Goal: Information Seeking & Learning: Learn about a topic

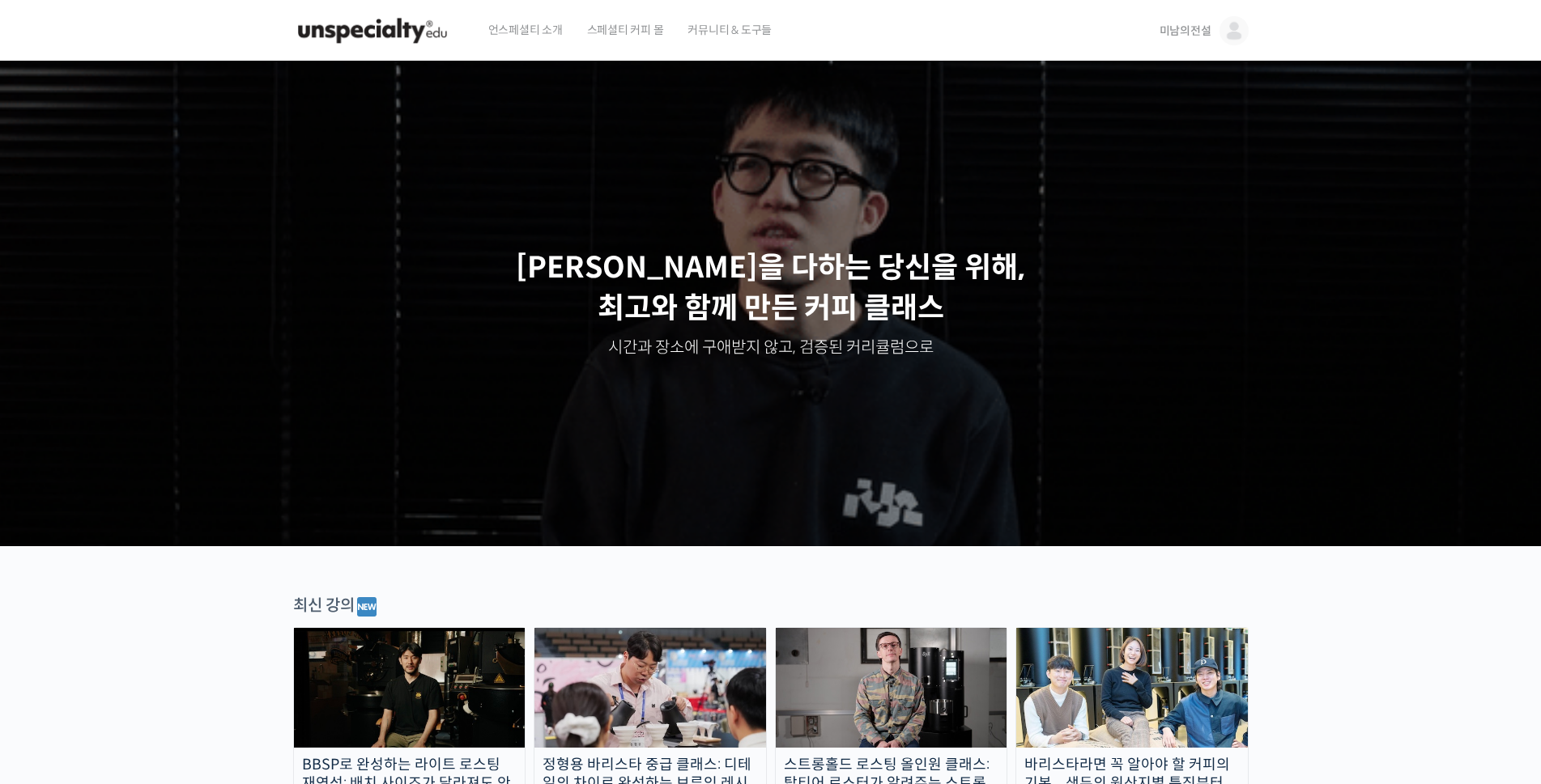
click at [1179, 29] on span "미남의전설" at bounding box center [1185, 31] width 52 height 14
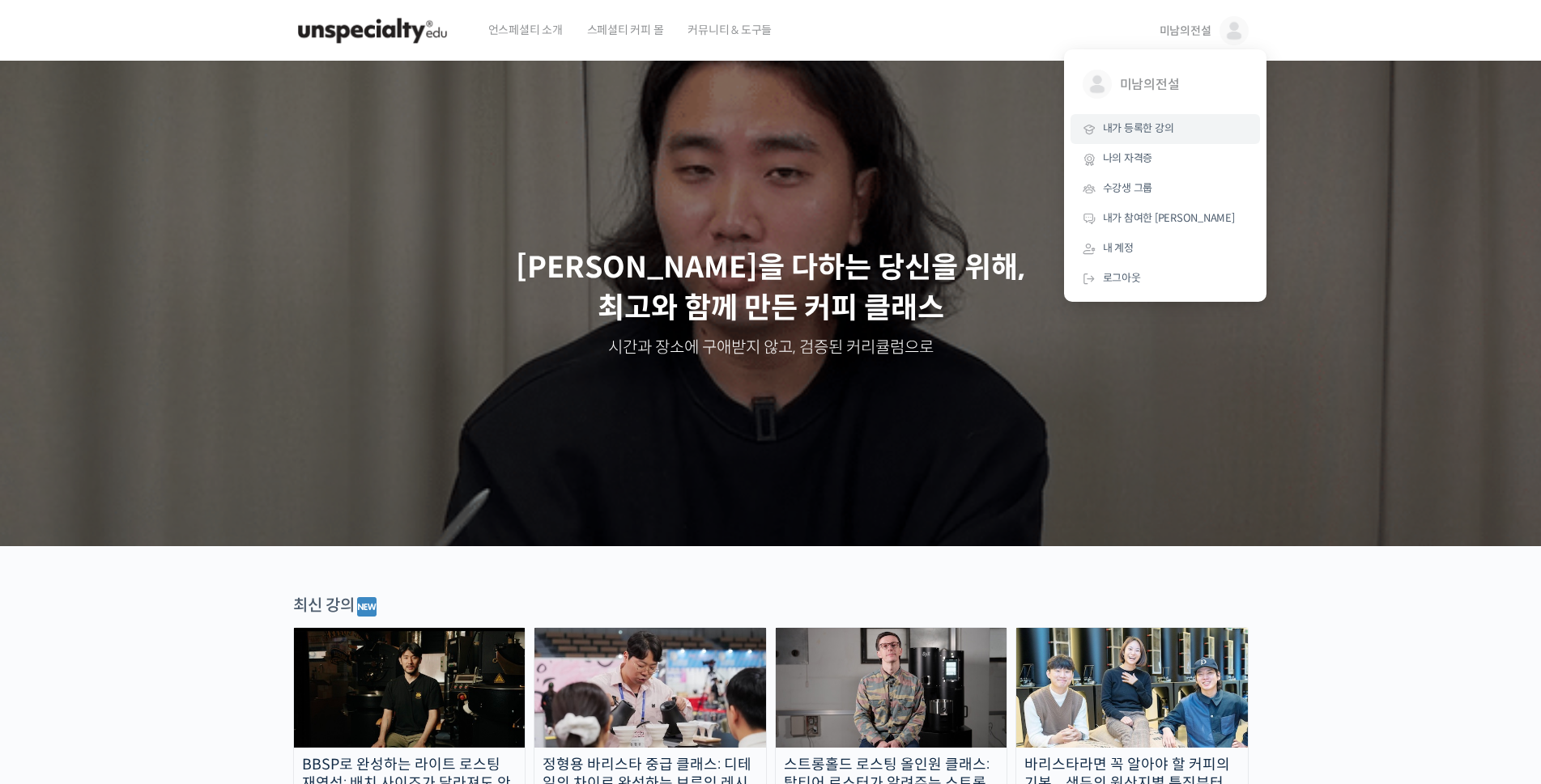
click at [1137, 128] on span "내가 등록한 강의" at bounding box center [1138, 128] width 71 height 14
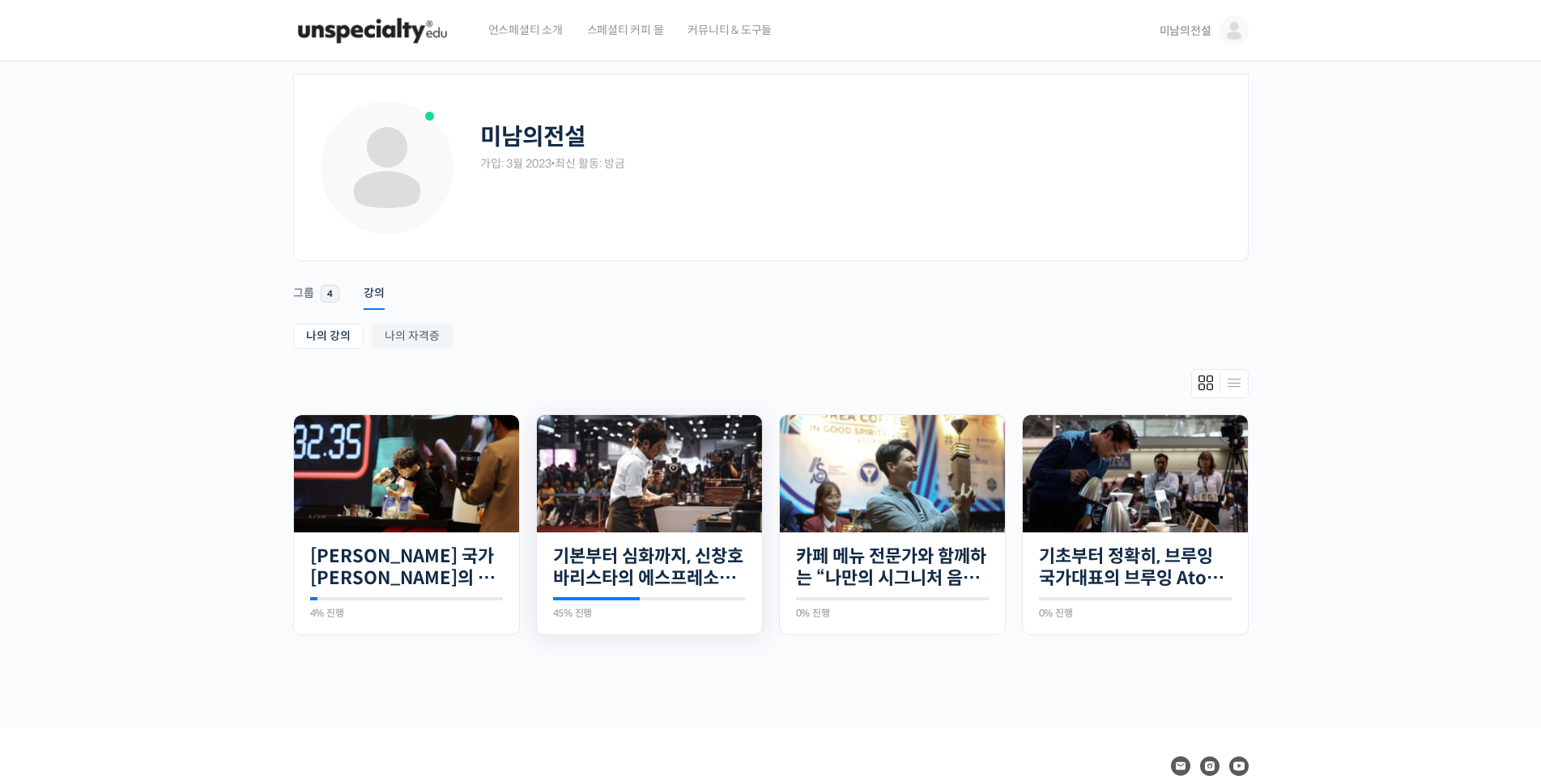
click at [605, 489] on img at bounding box center [649, 473] width 225 height 118
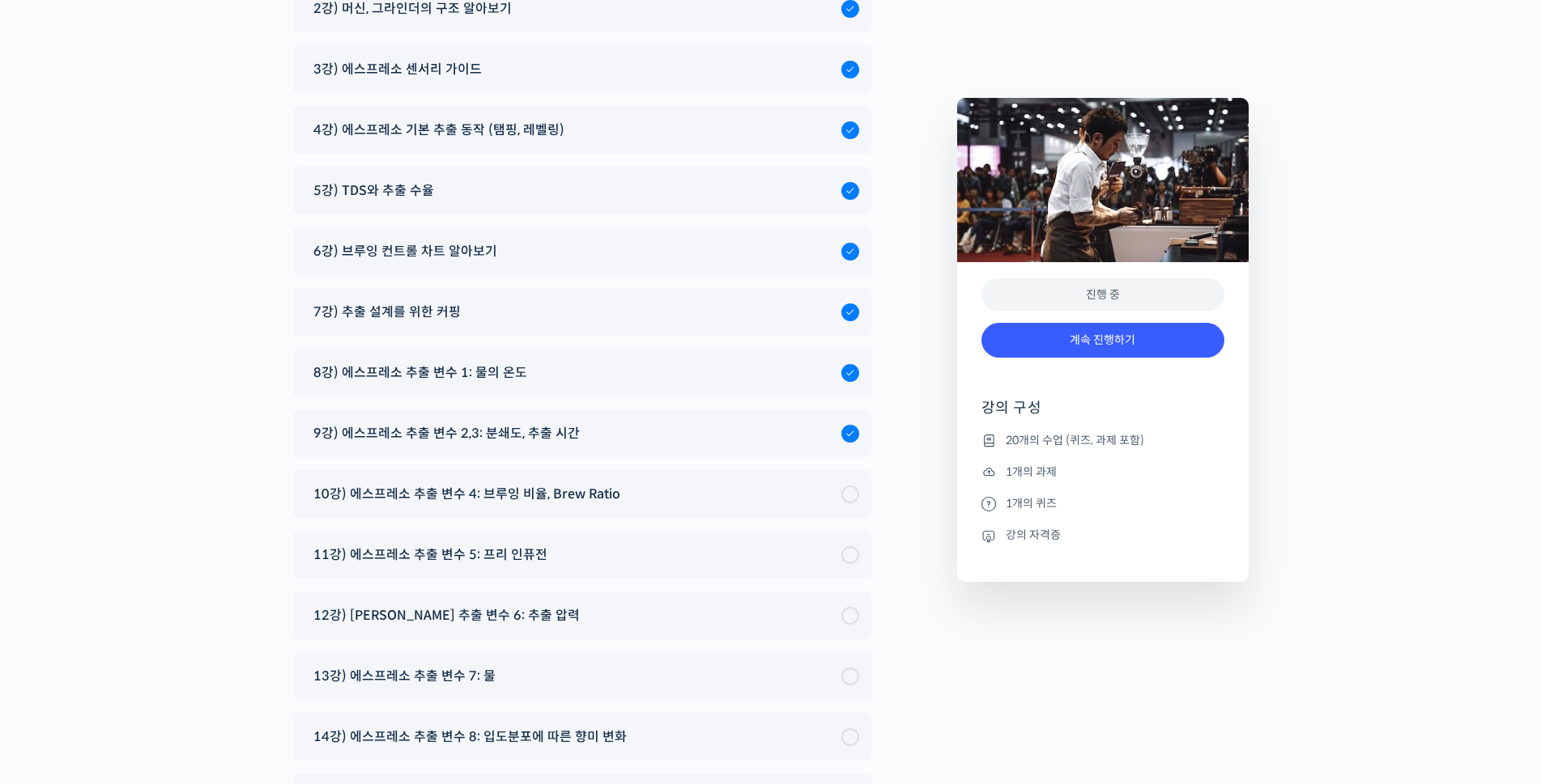
scroll to position [8682, 0]
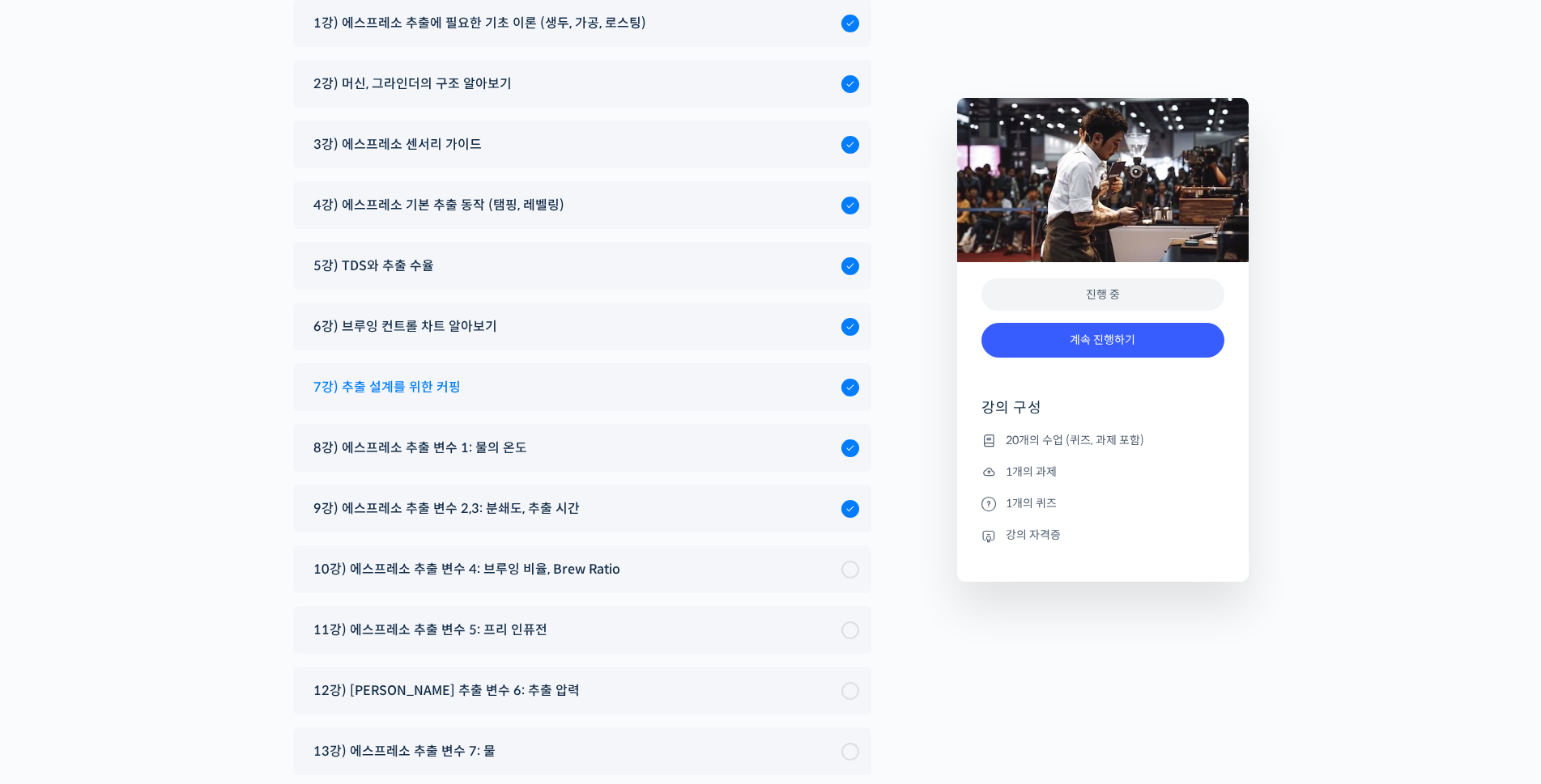
click at [405, 376] on span "7강) 추출 설계를 위한 커핑" at bounding box center [387, 387] width 147 height 22
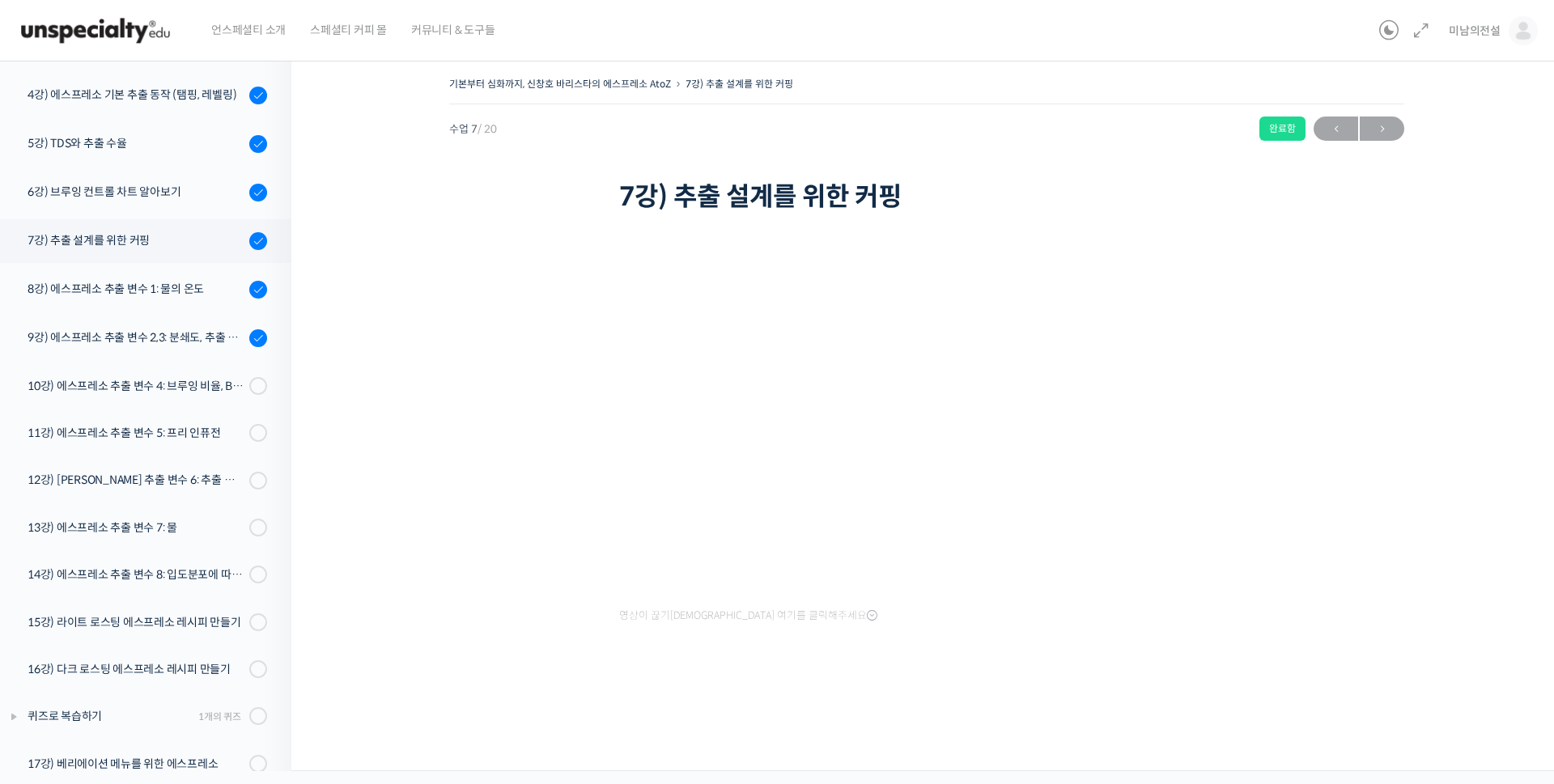
scroll to position [295, 0]
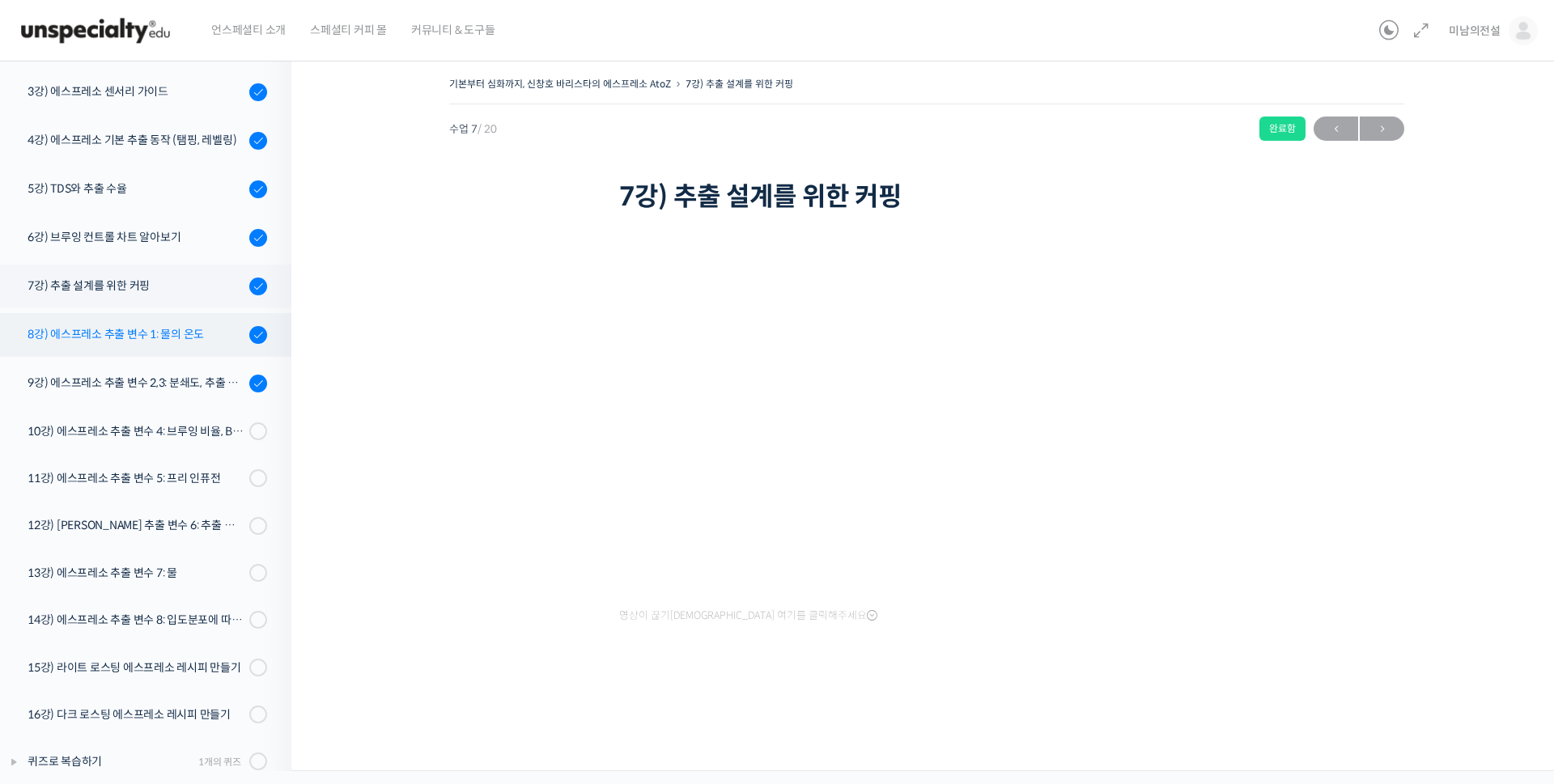
click at [93, 332] on div "8강) 에스프레소 추출 변수 1: 물의 온도" at bounding box center [135, 334] width 217 height 18
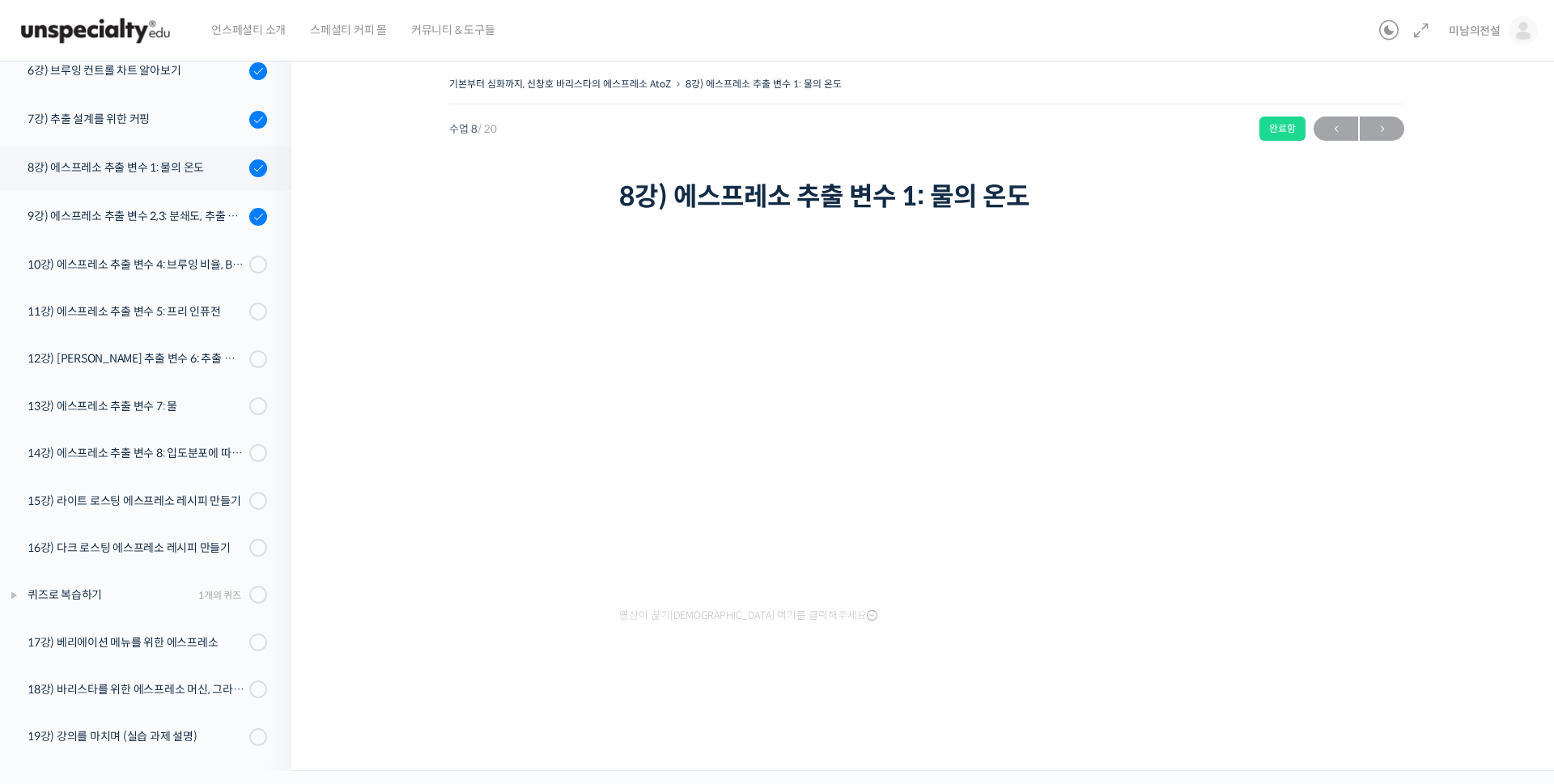
click at [1348, 473] on div "기본부터 심화까지, 신창호 바리스타의 에스프레소 AtoZ 8강) 에스프레소 추출 변수 1: 물의 온도 완료함 수업 8 / 20 완료함 ← 이전…" at bounding box center [927, 387] width 1109 height 629
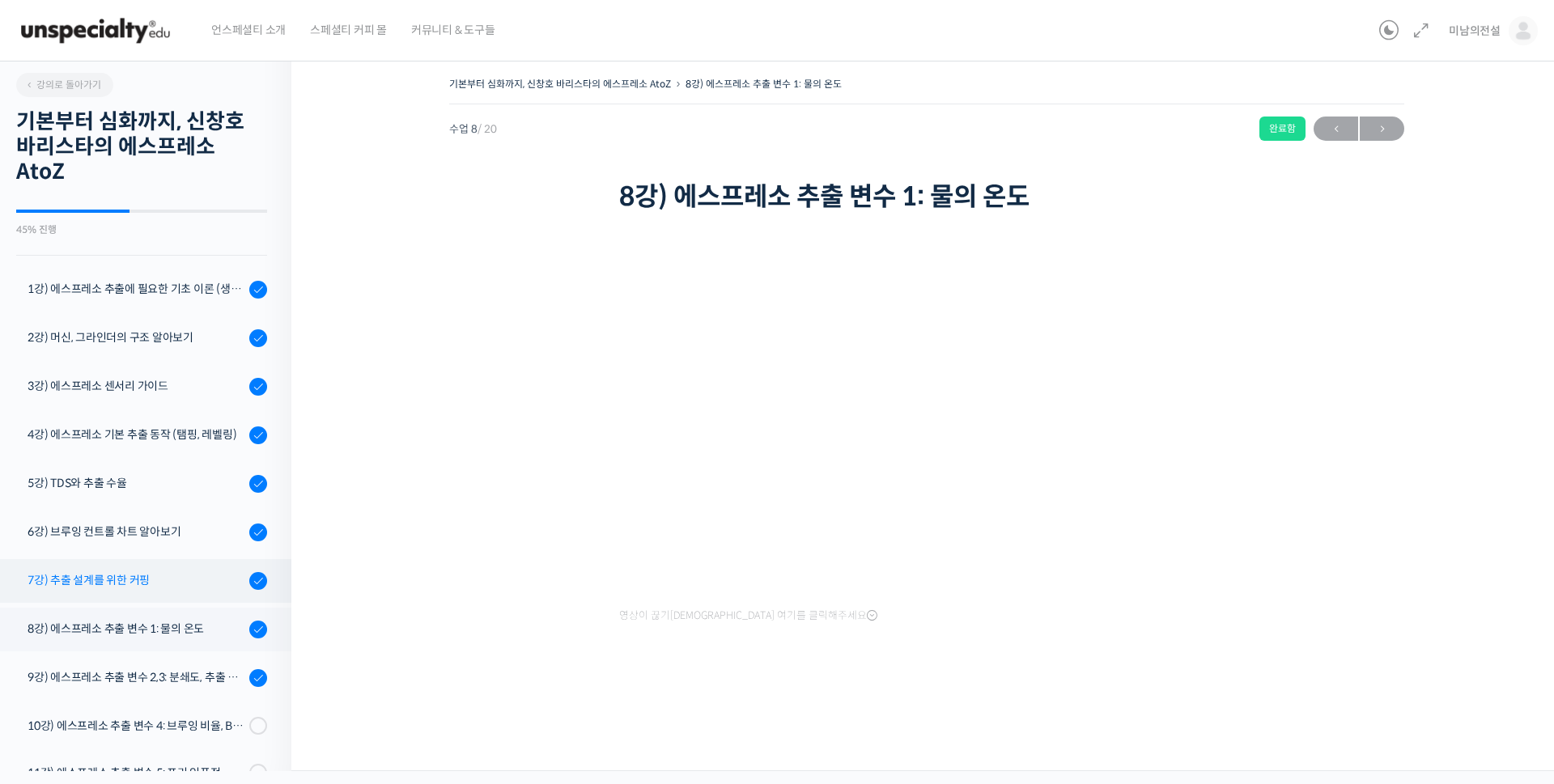
click at [153, 579] on div "7강) 추출 설계를 위한 커핑" at bounding box center [135, 580] width 217 height 18
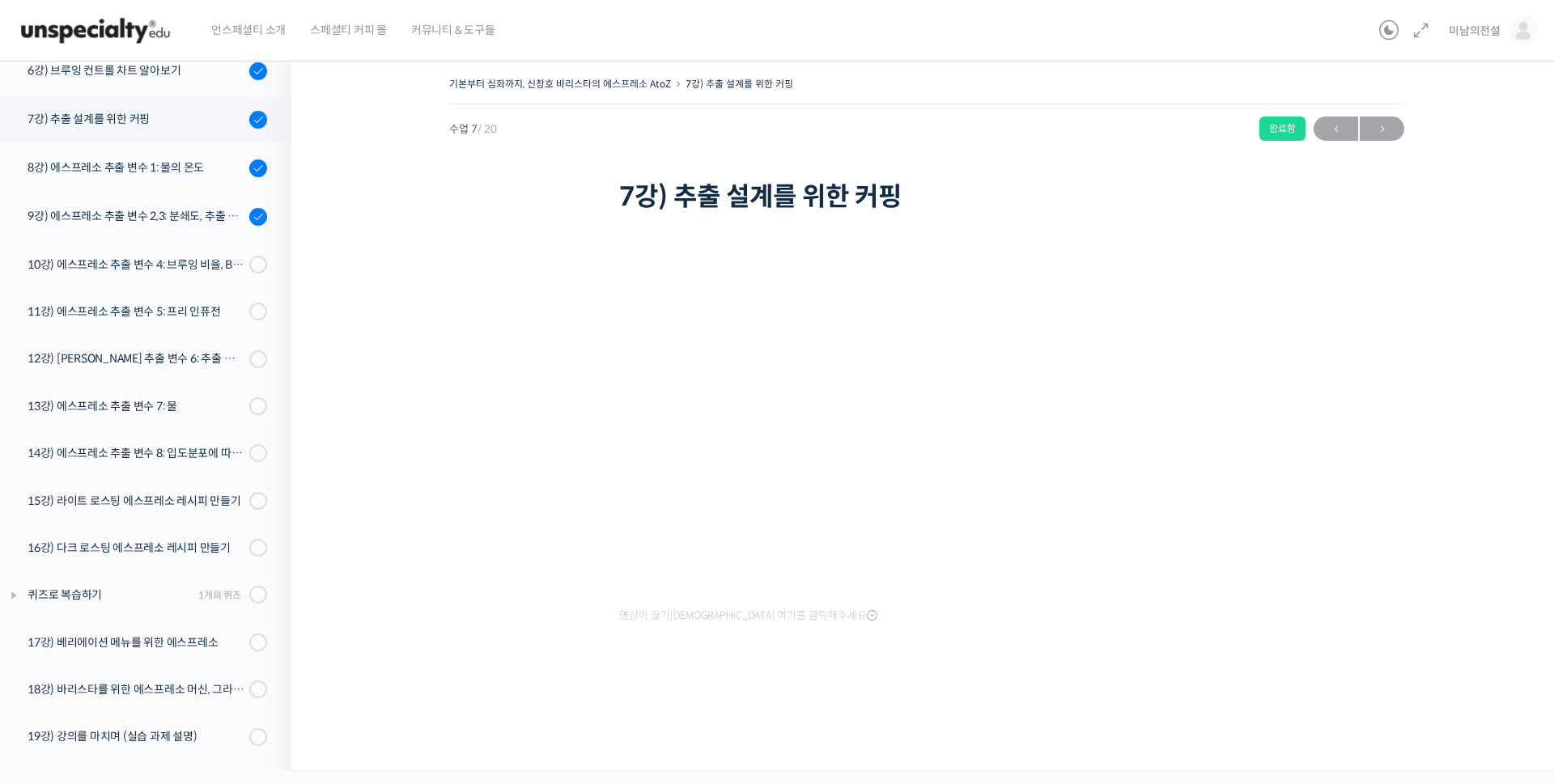
click at [412, 406] on div "기본부터 심화까지, 신창호 바리스타의 에스프레소 AtoZ 7강) 추출 설계를 위한 커핑 완료함 수업 7 / 20 완료함 ← 이전 다음 → 7강…" at bounding box center [927, 387] width 1109 height 629
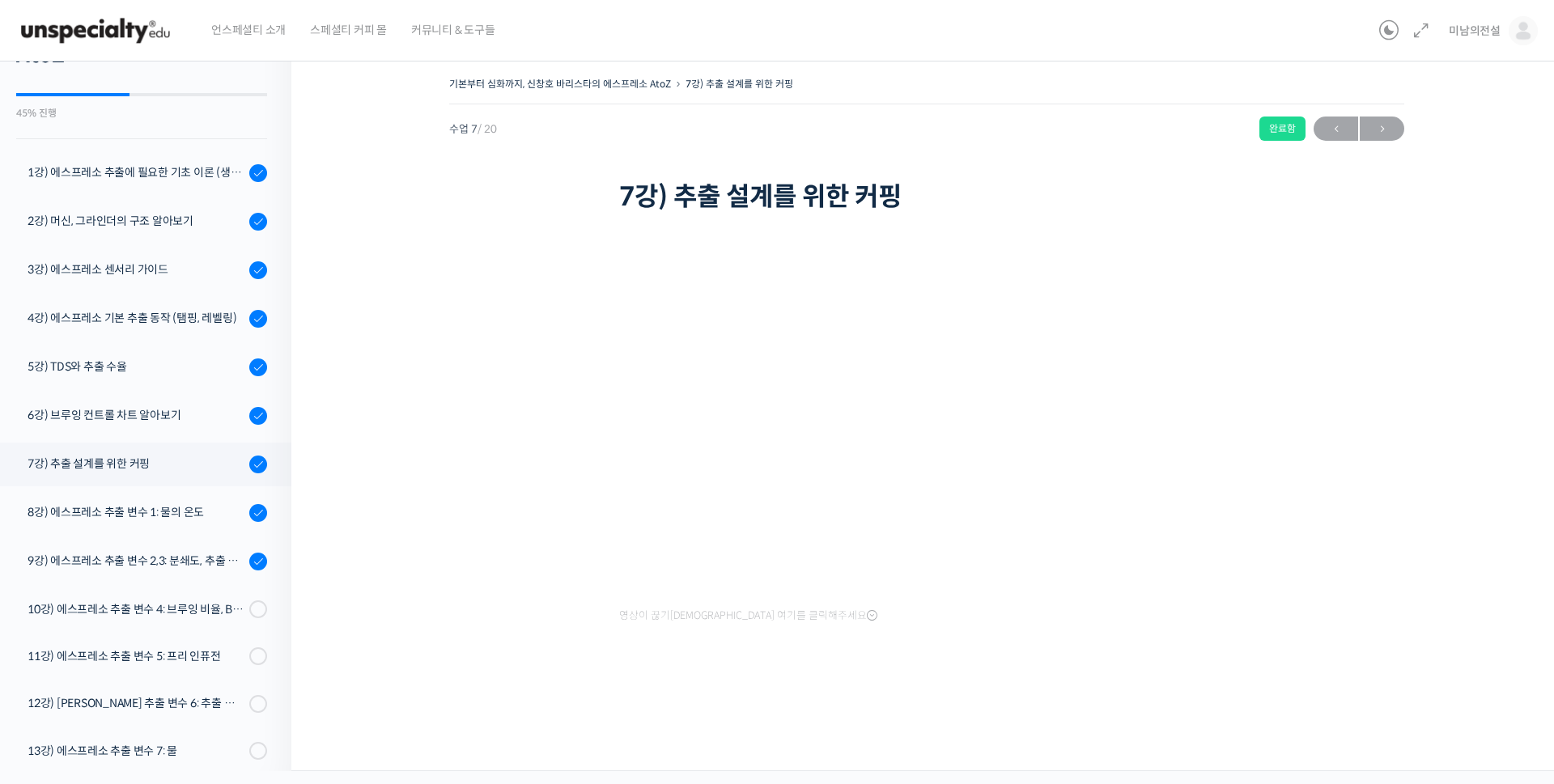
scroll to position [107, 0]
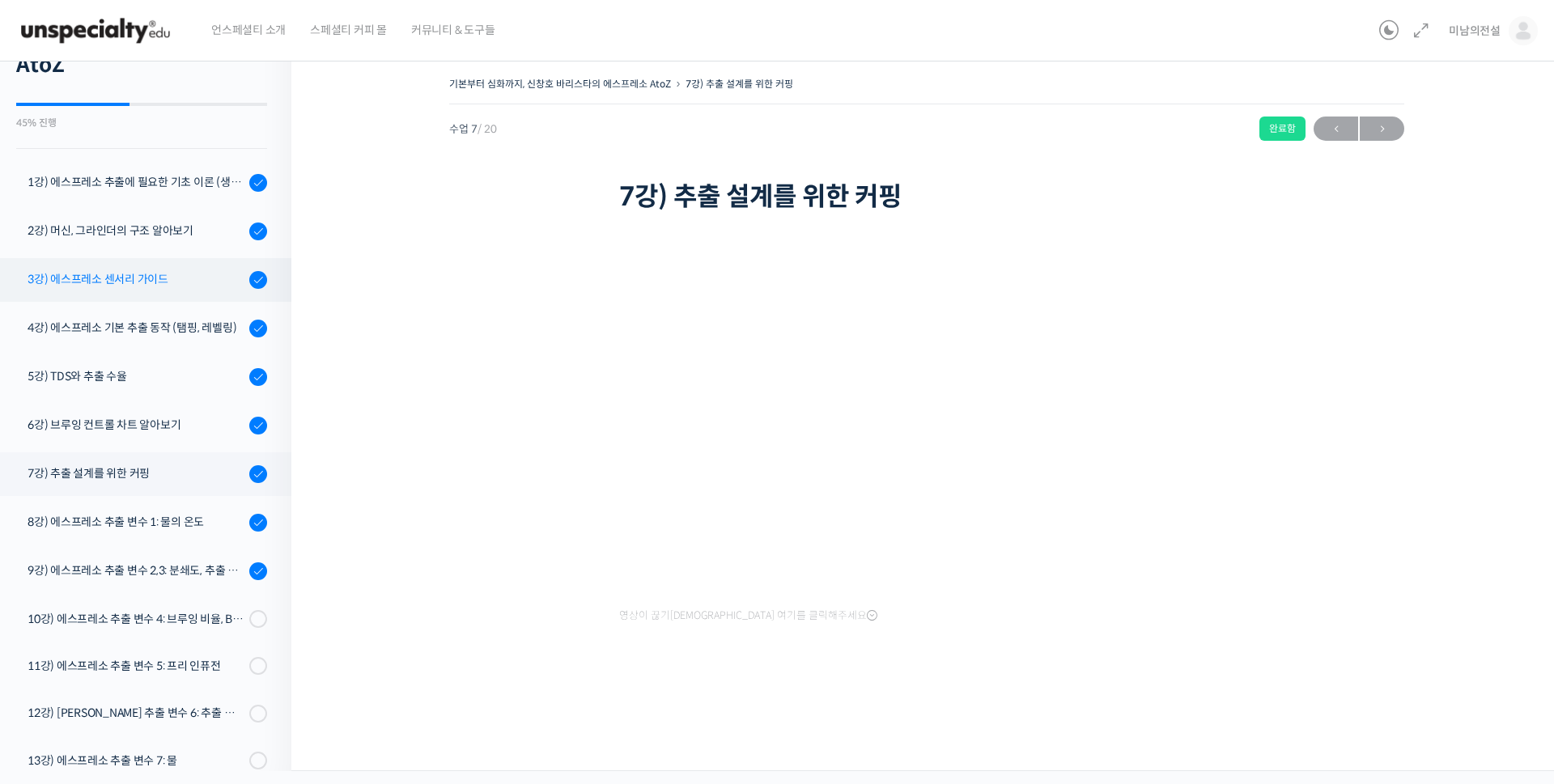
click at [139, 277] on div "3강) 에스프레소 센서리 가이드" at bounding box center [135, 279] width 217 height 18
